Goal: Information Seeking & Learning: Learn about a topic

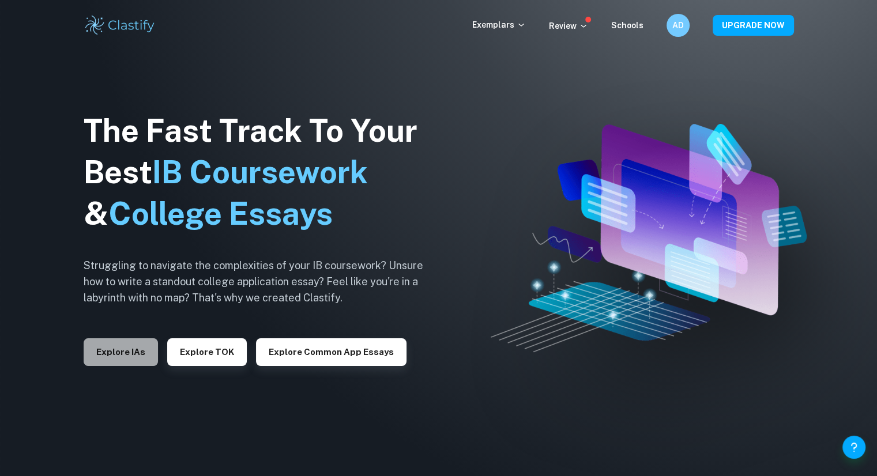
click at [124, 353] on button "Explore IAs" at bounding box center [121, 352] width 74 height 28
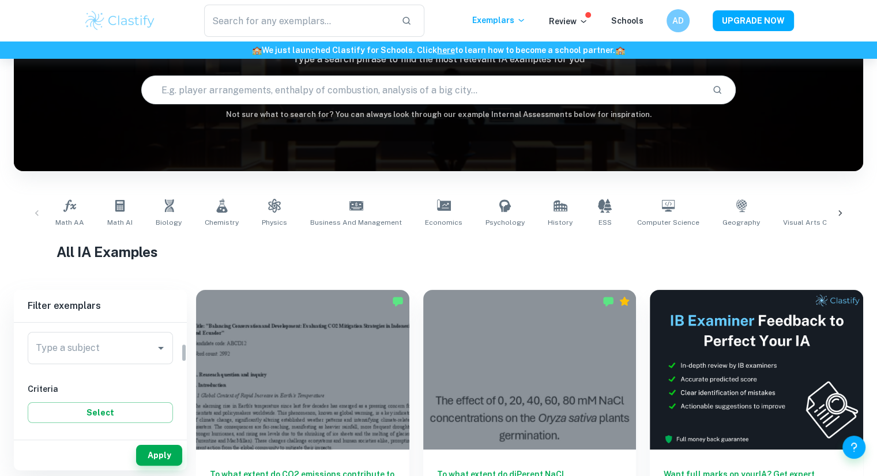
scroll to position [119, 0]
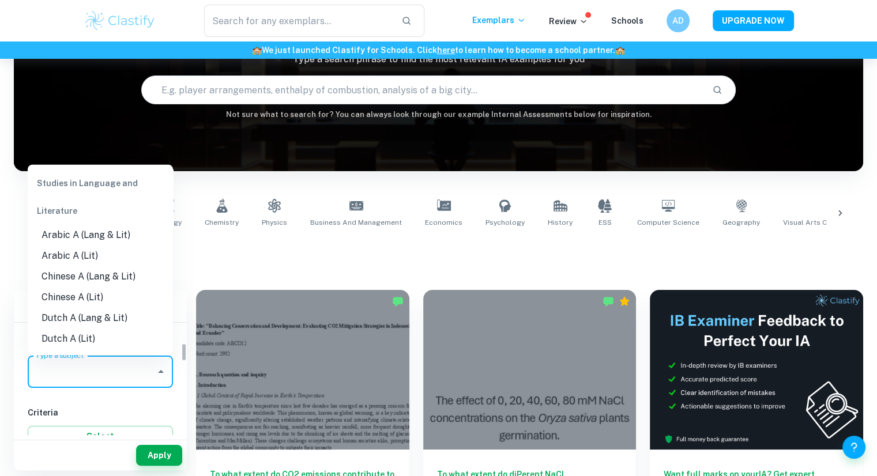
click at [86, 368] on div "Type a subject Type a subject" at bounding box center [100, 372] width 145 height 32
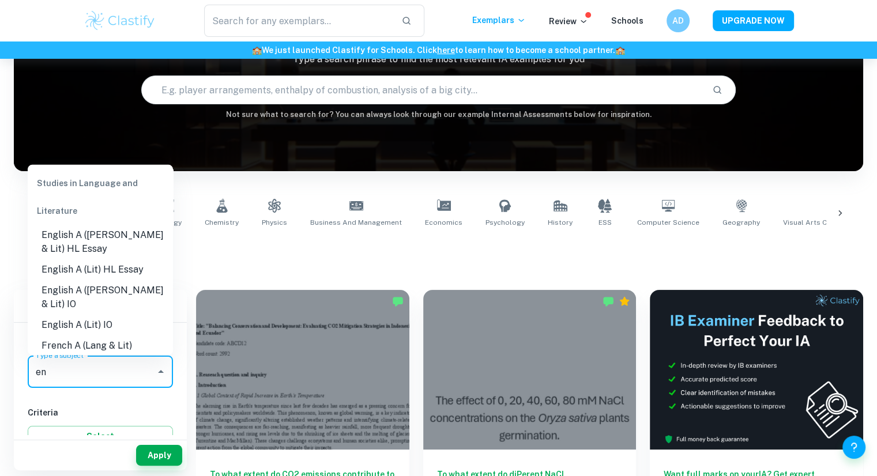
click at [123, 266] on li "English A (Lit) HL Essay" at bounding box center [100, 269] width 145 height 21
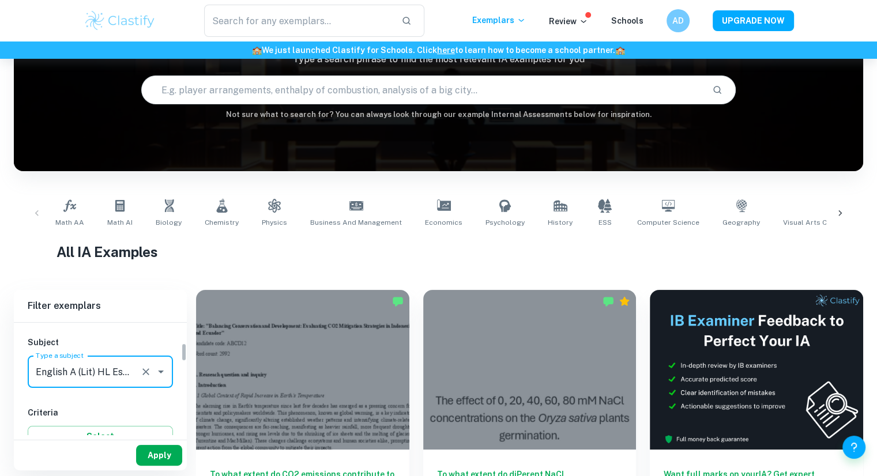
type input "English A (Lit) HL Essay"
click at [154, 460] on button "Apply" at bounding box center [159, 455] width 46 height 21
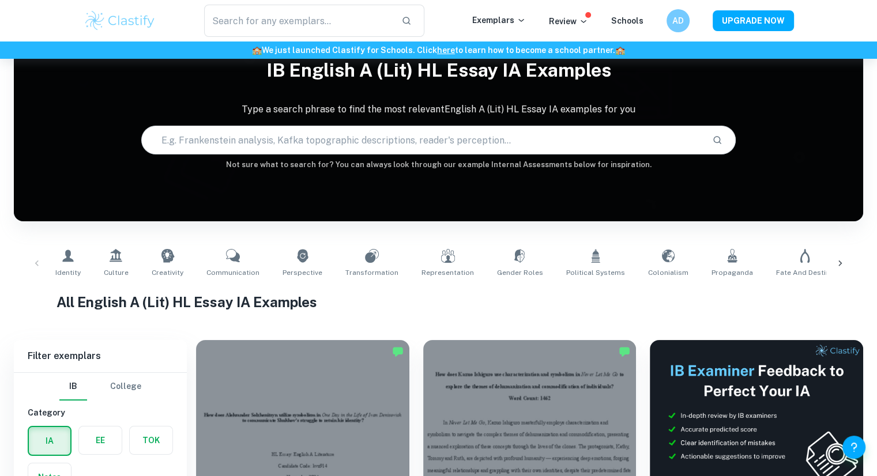
scroll to position [193, 0]
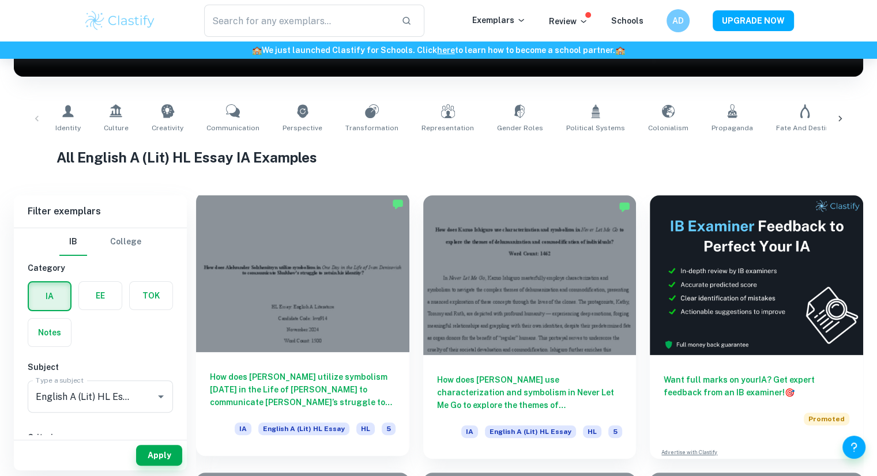
click at [334, 304] on div at bounding box center [302, 273] width 213 height 160
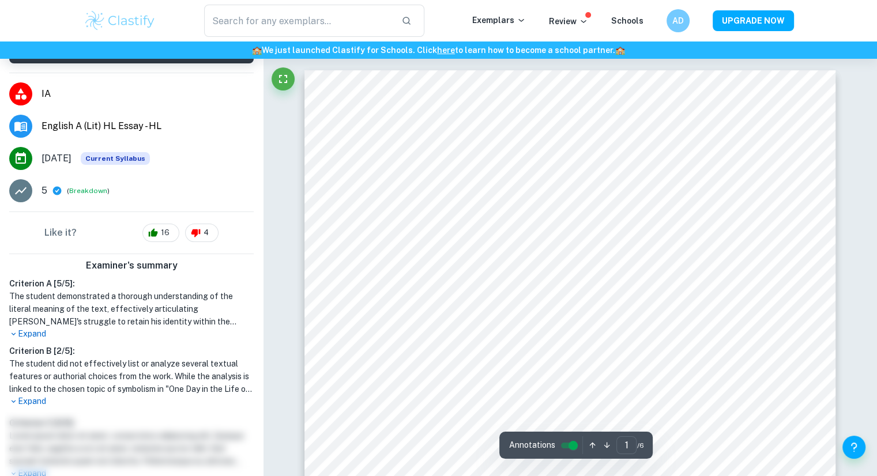
scroll to position [164, 0]
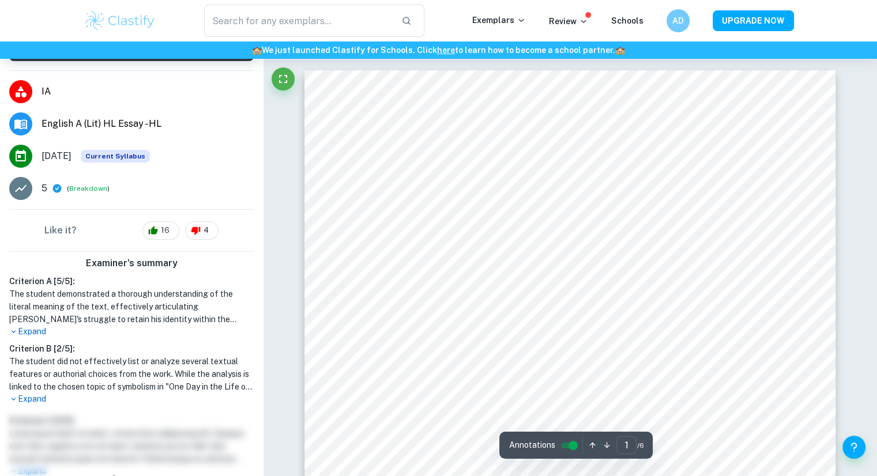
click at [29, 393] on p "Expand" at bounding box center [131, 399] width 244 height 12
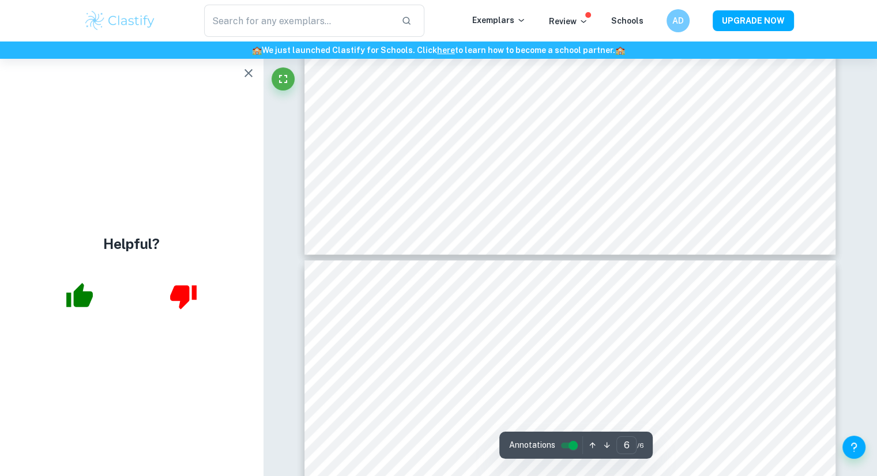
scroll to position [3888, 0]
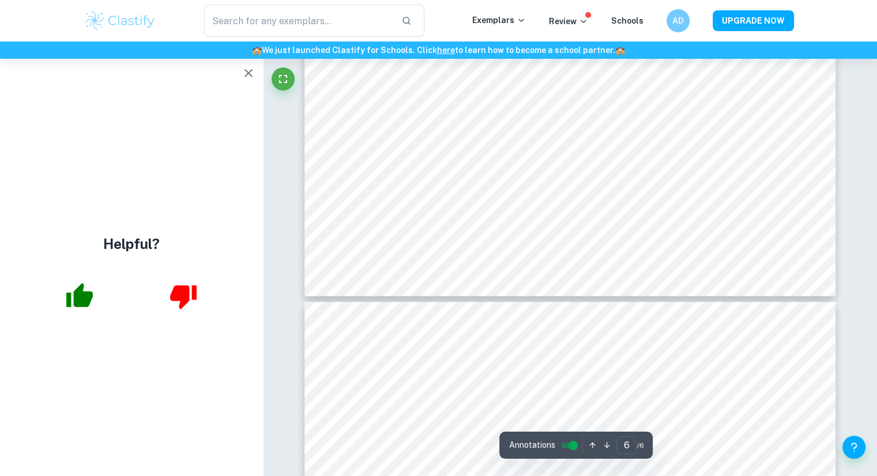
type input "5"
click at [240, 70] on button "button" at bounding box center [248, 73] width 23 height 23
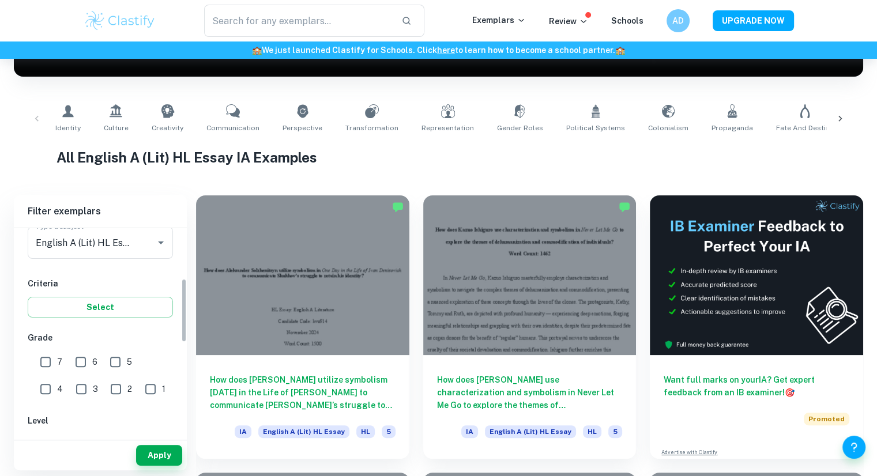
scroll to position [161, 0]
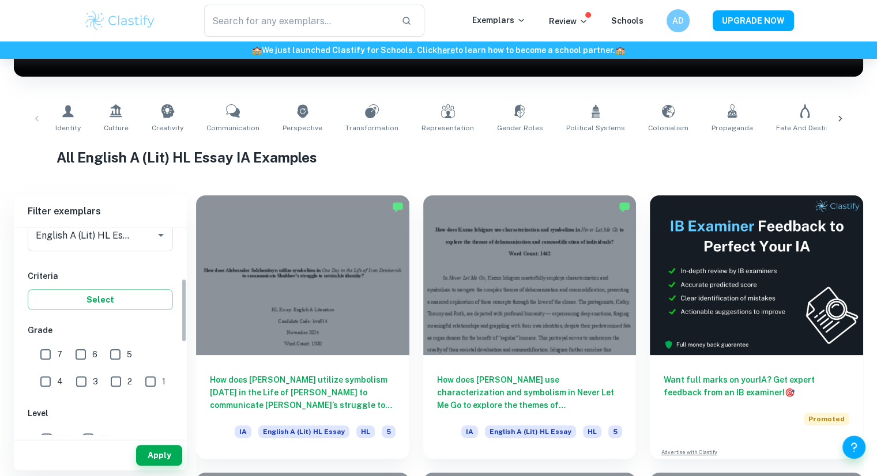
click at [72, 366] on div "3" at bounding box center [89, 379] width 35 height 27
click at [46, 359] on input "7" at bounding box center [45, 354] width 23 height 23
checkbox input "true"
click at [155, 457] on button "Apply" at bounding box center [159, 455] width 46 height 21
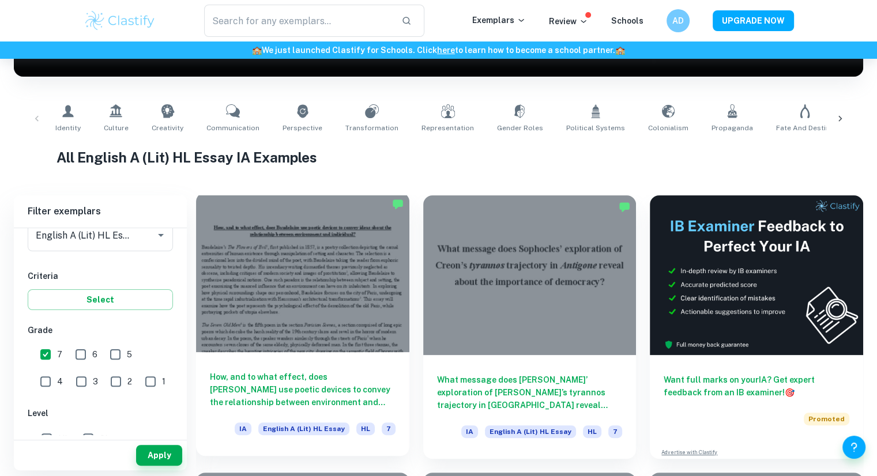
click at [294, 314] on div at bounding box center [302, 273] width 213 height 160
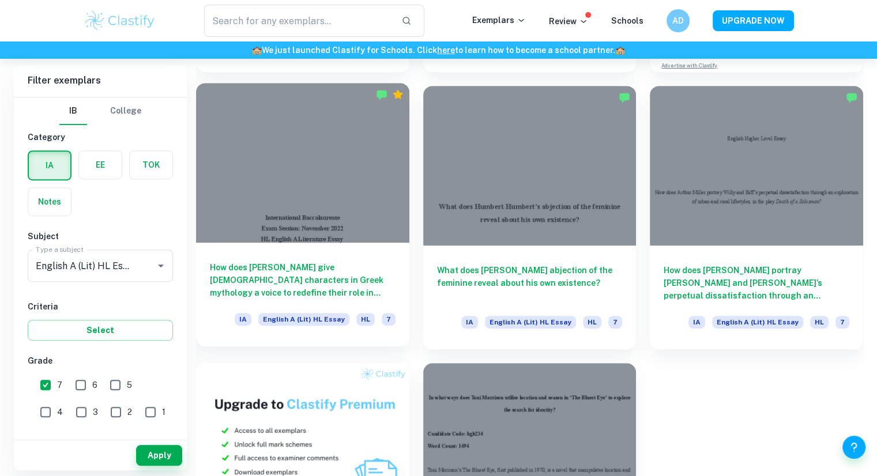
scroll to position [579, 0]
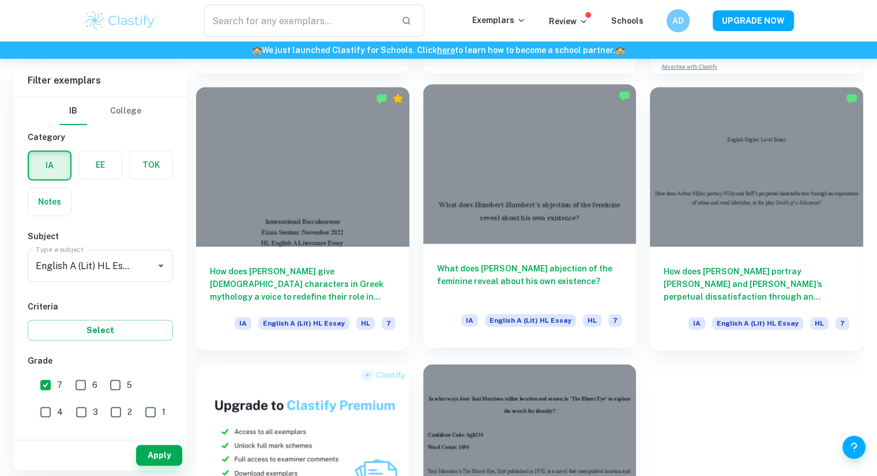
click at [496, 195] on div at bounding box center [529, 164] width 213 height 160
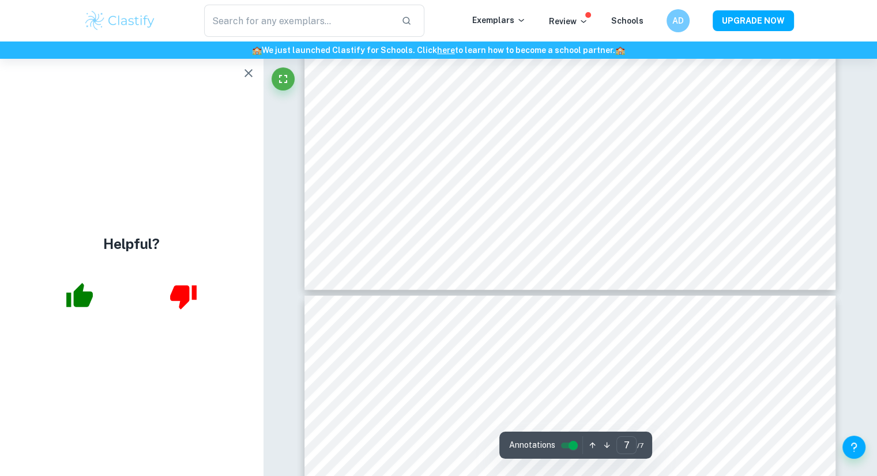
scroll to position [4202, 0]
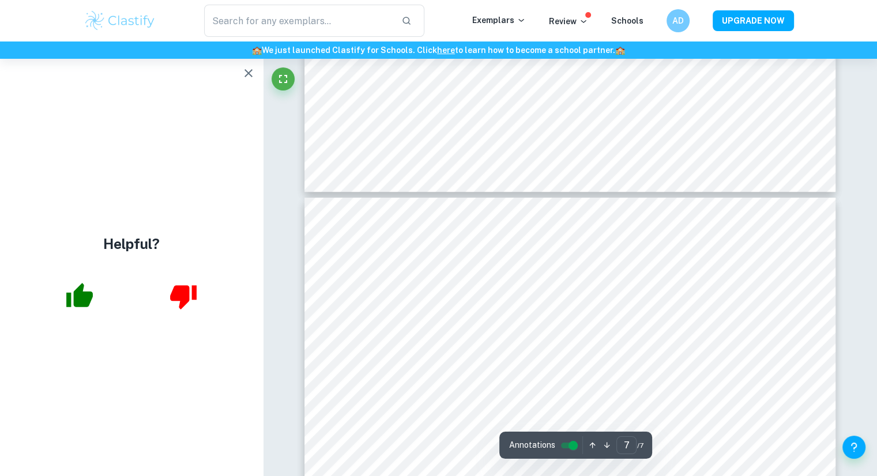
type input "6"
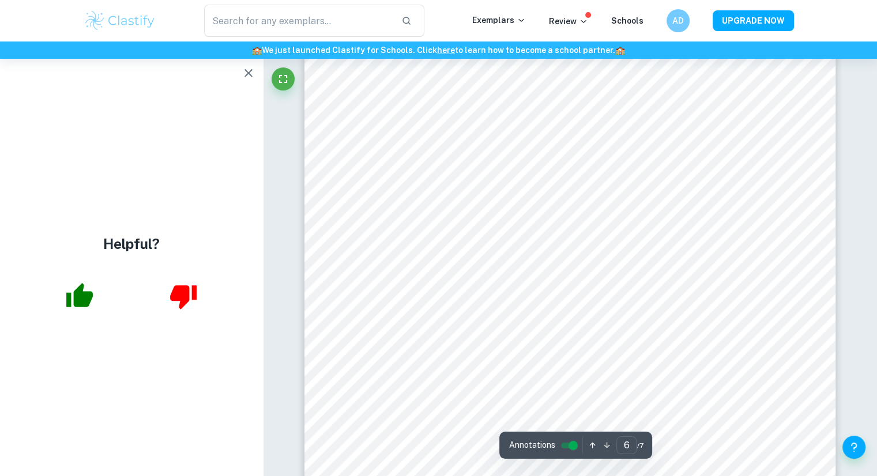
scroll to position [3647, 0]
